Goal: Information Seeking & Learning: Learn about a topic

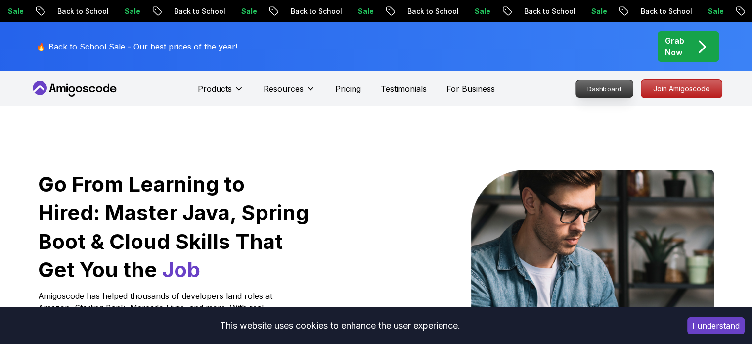
click at [604, 89] on p "Dashboard" at bounding box center [604, 88] width 57 height 17
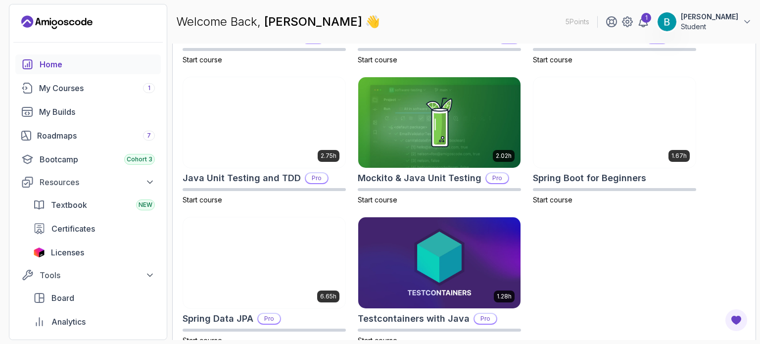
scroll to position [439, 0]
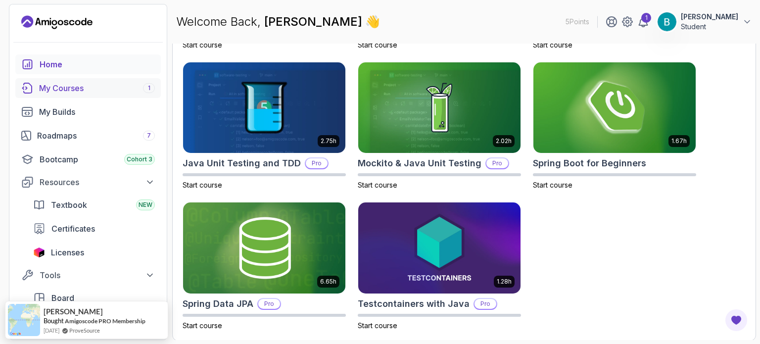
click at [110, 81] on link "My Courses 1" at bounding box center [87, 88] width 145 height 20
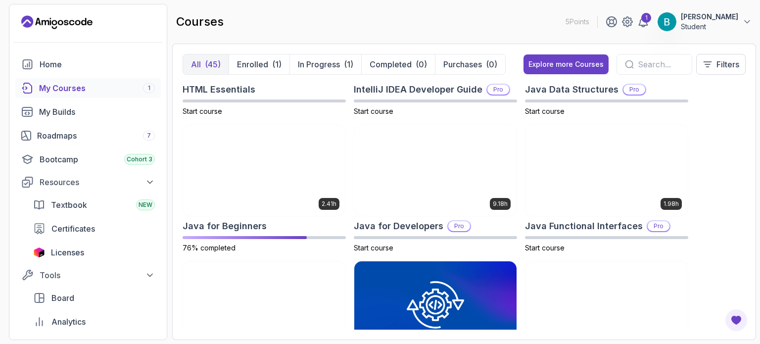
scroll to position [641, 0]
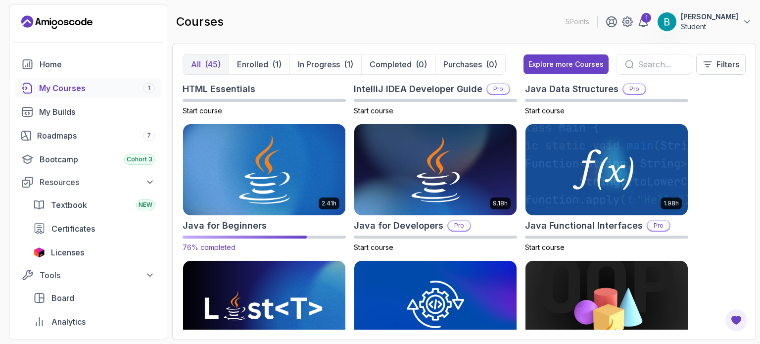
click at [267, 180] on img at bounding box center [264, 169] width 170 height 95
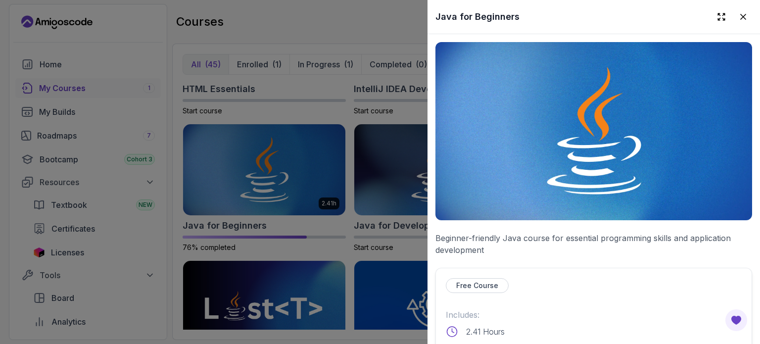
click at [172, 118] on div at bounding box center [380, 172] width 760 height 344
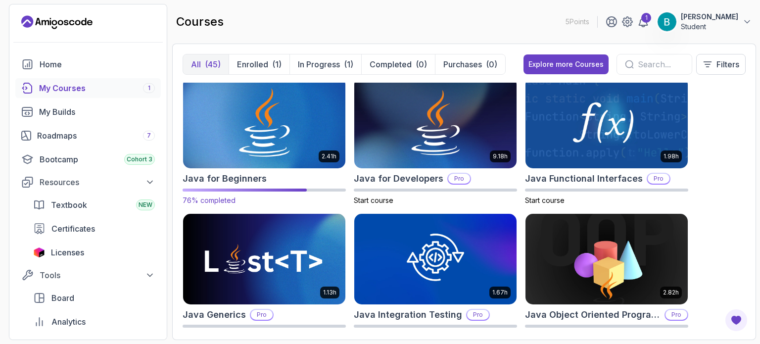
scroll to position [687, 0]
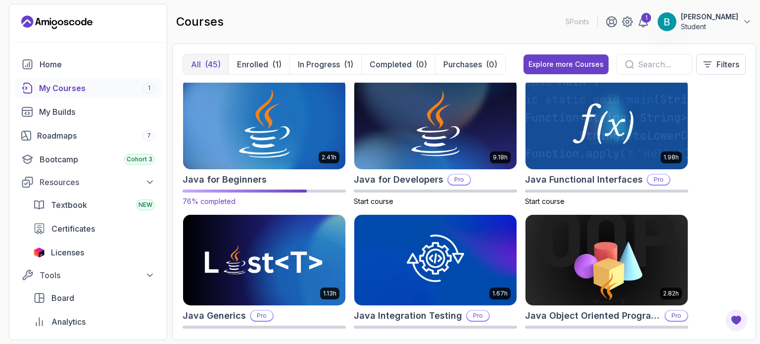
click at [276, 113] on img at bounding box center [264, 123] width 170 height 95
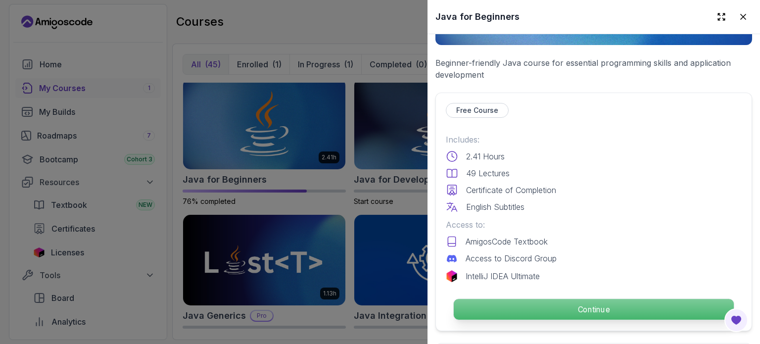
scroll to position [176, 0]
click at [554, 303] on p "Continue" at bounding box center [594, 308] width 280 height 21
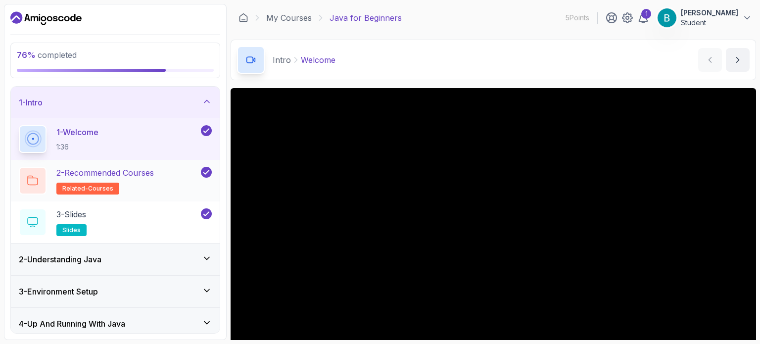
scroll to position [101, 0]
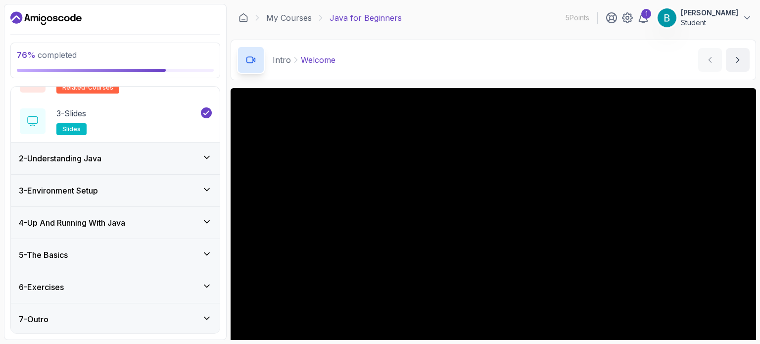
click at [205, 254] on icon at bounding box center [207, 254] width 10 height 10
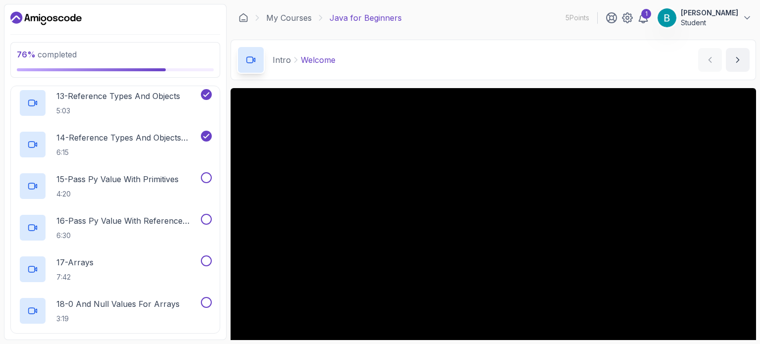
scroll to position [663, 0]
click at [208, 174] on button at bounding box center [206, 177] width 11 height 11
click at [157, 178] on p "15 - Pass Py Value With Primitives" at bounding box center [117, 179] width 122 height 12
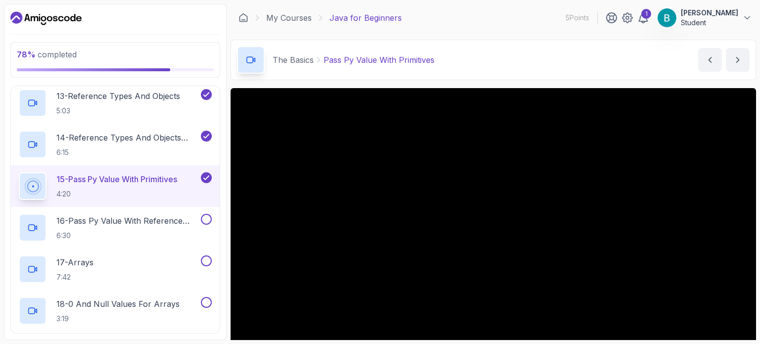
click at [157, 178] on p "15 - Pass Py Value With Primitives" at bounding box center [116, 179] width 121 height 12
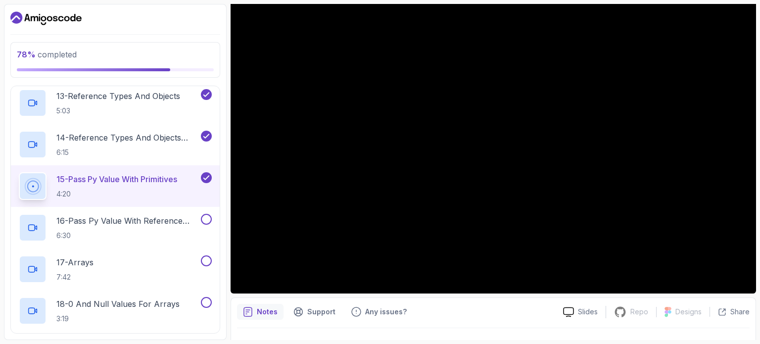
scroll to position [97, 0]
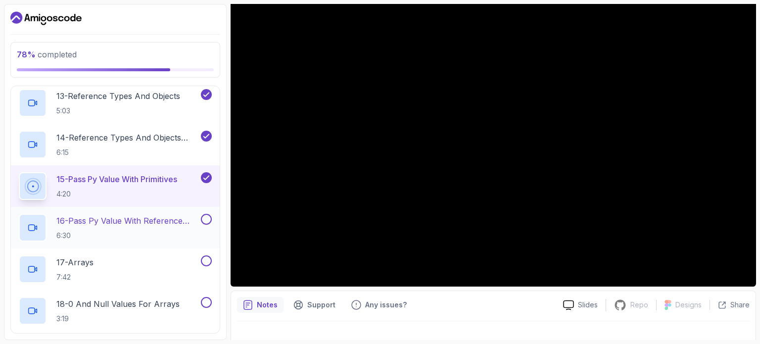
click at [117, 219] on p "16 - Pass Py Value With Reference Types" at bounding box center [127, 221] width 142 height 12
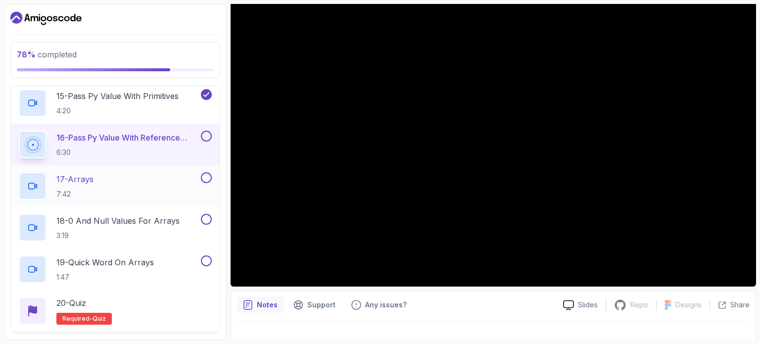
scroll to position [744, 0]
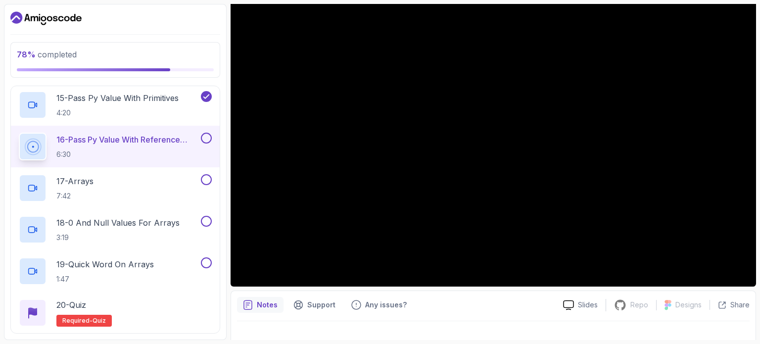
click at [204, 136] on button at bounding box center [206, 138] width 11 height 11
click at [83, 186] on p "17 - Arrays" at bounding box center [74, 181] width 37 height 12
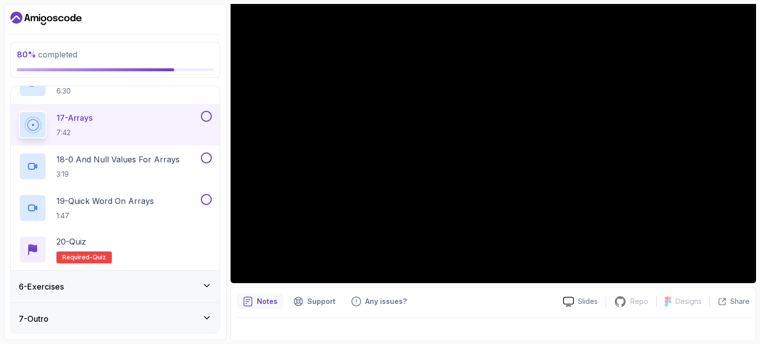
scroll to position [100, 0]
